Goal: Task Accomplishment & Management: Manage account settings

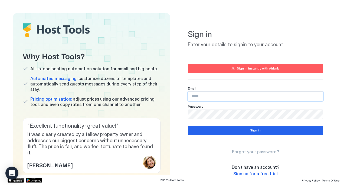
click at [210, 96] on input "Input Field" at bounding box center [255, 96] width 135 height 9
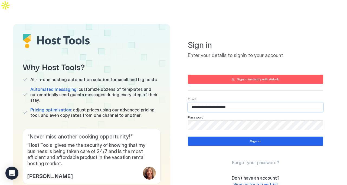
type input "**********"
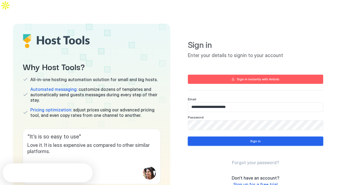
click at [242, 137] on button "Sign in" at bounding box center [255, 141] width 135 height 9
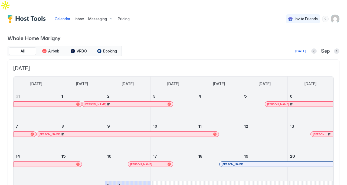
scroll to position [1, 0]
click at [336, 48] on button "Next month" at bounding box center [336, 50] width 5 height 5
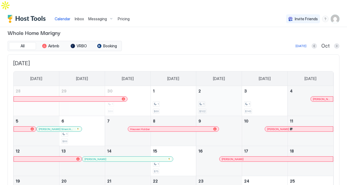
scroll to position [0, 0]
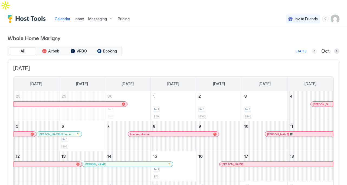
click at [315, 48] on button "Previous month" at bounding box center [313, 50] width 5 height 5
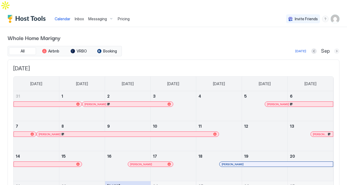
click at [334, 48] on button "Next month" at bounding box center [336, 50] width 5 height 5
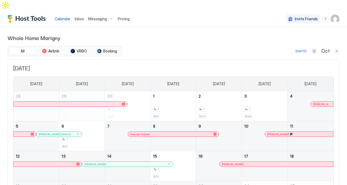
click at [334, 48] on button "Next month" at bounding box center [336, 50] width 5 height 5
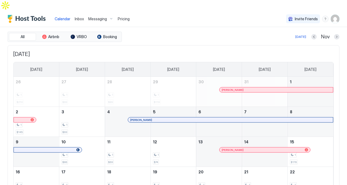
scroll to position [18, 0]
